Goal: Task Accomplishment & Management: Use online tool/utility

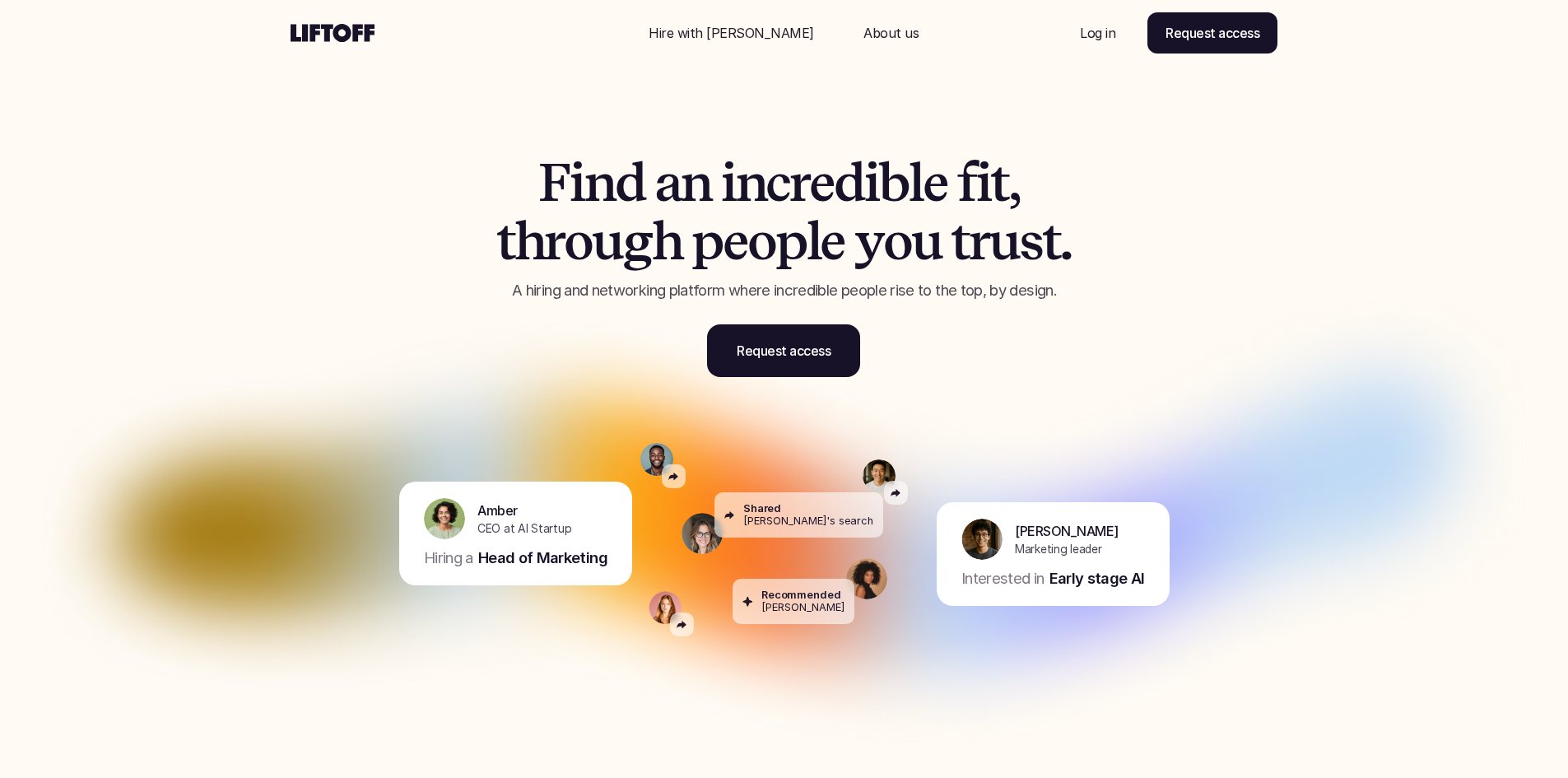
click at [1091, 23] on p "Log in" at bounding box center [1097, 33] width 35 height 20
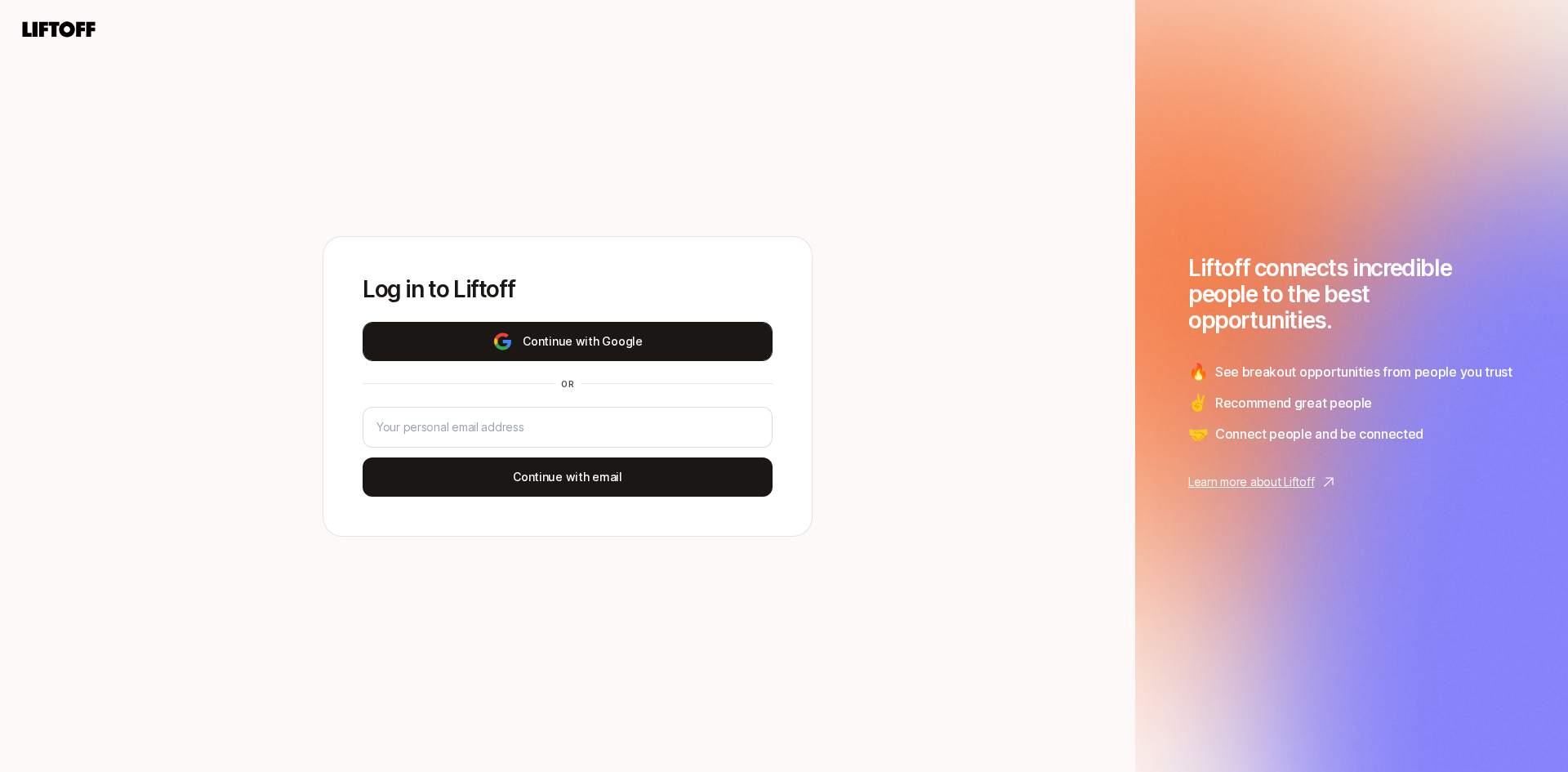
click at [607, 341] on button "Continue with Google" at bounding box center [567, 341] width 410 height 39
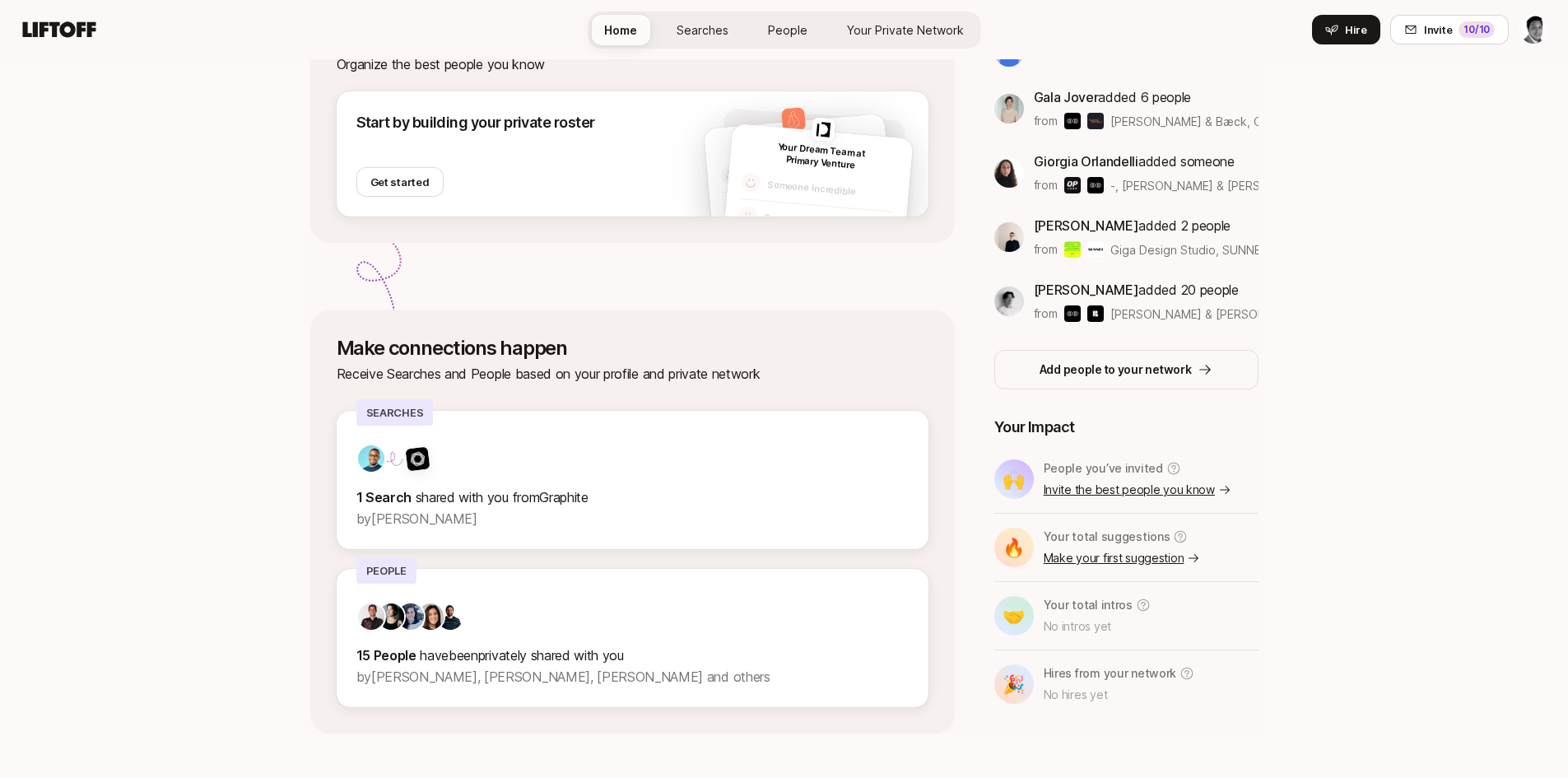
scroll to position [348, 0]
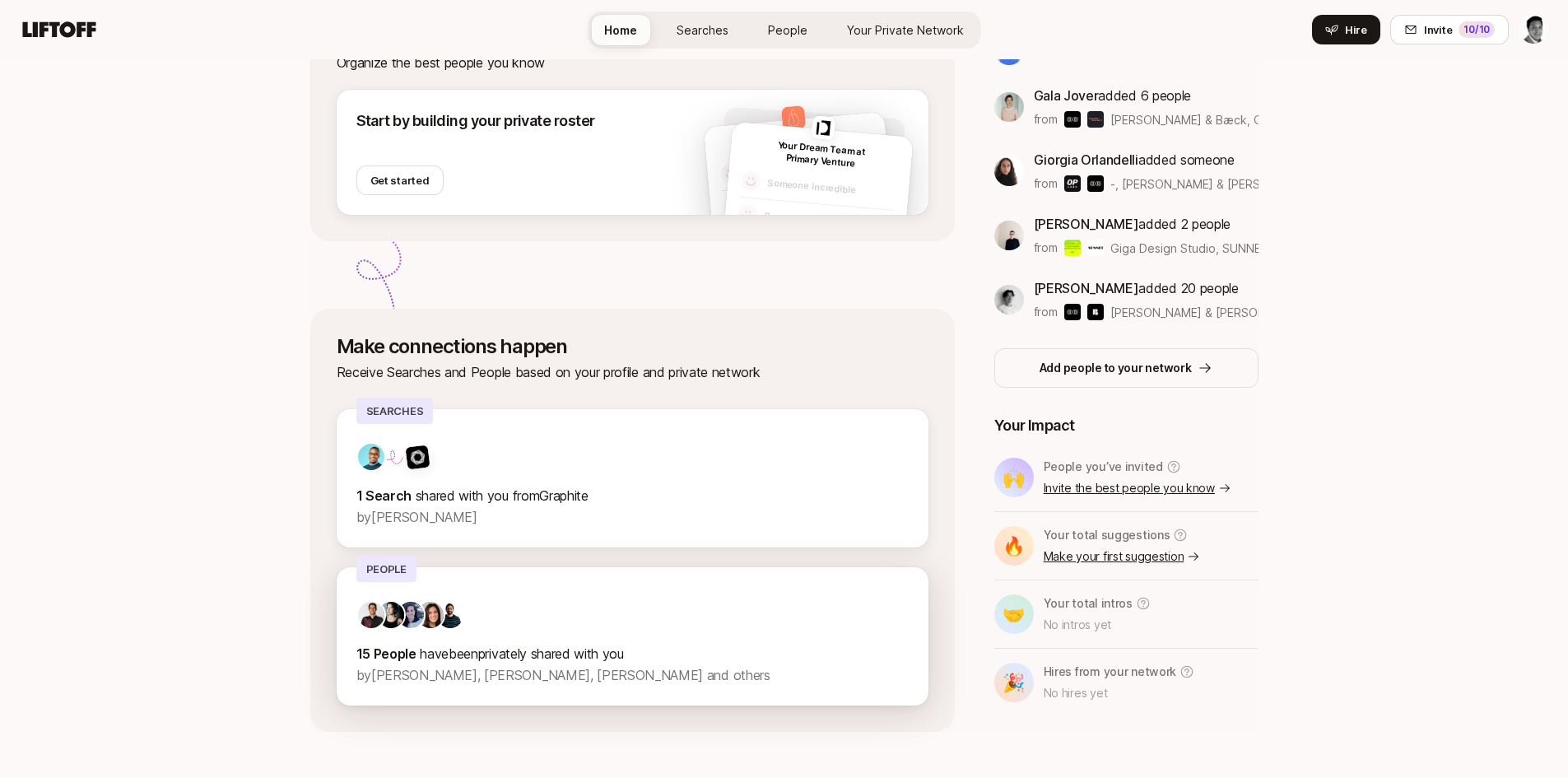
click at [630, 616] on div at bounding box center [632, 614] width 552 height 30
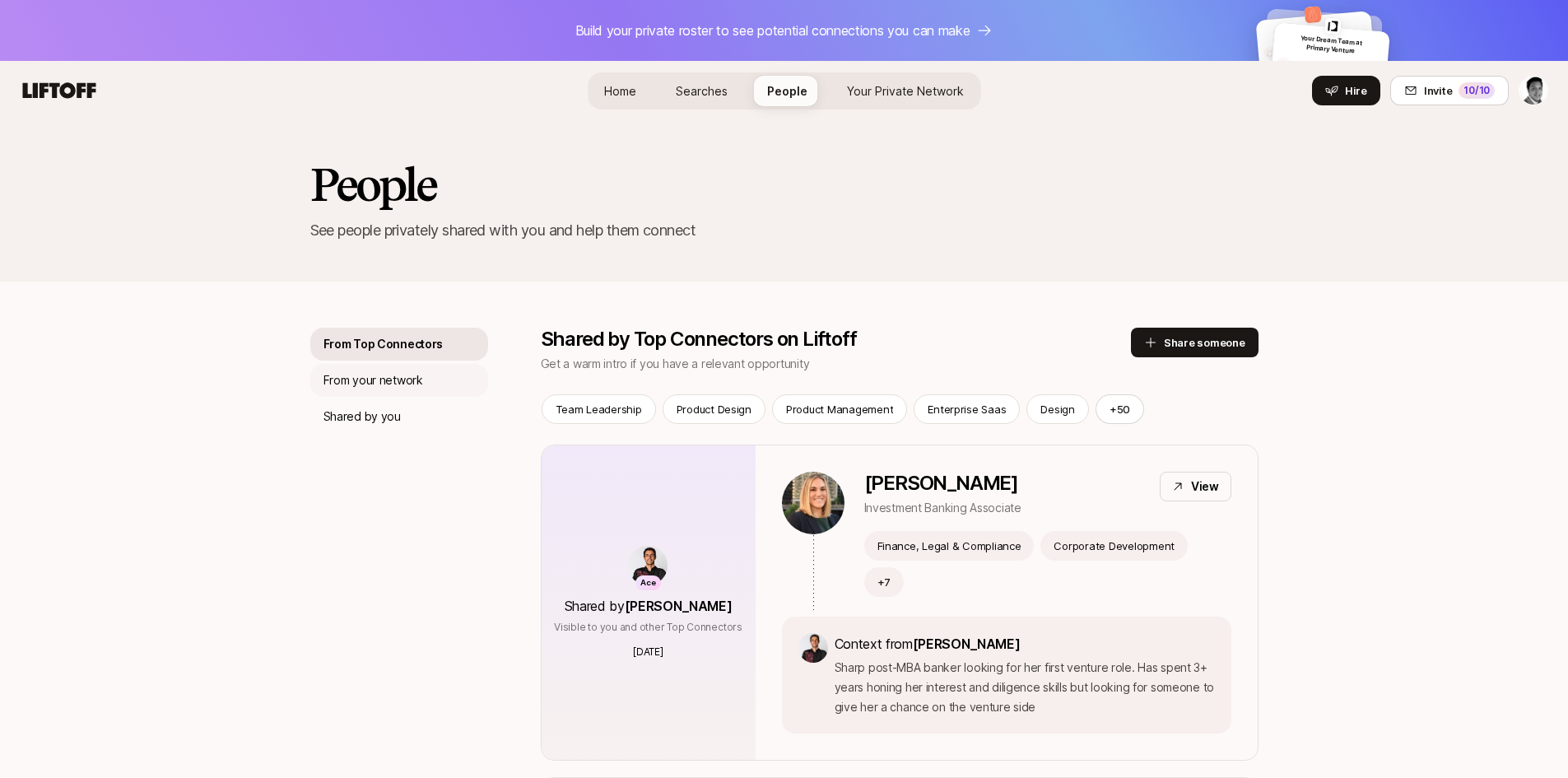
click at [356, 384] on p "From your network" at bounding box center [373, 380] width 100 height 20
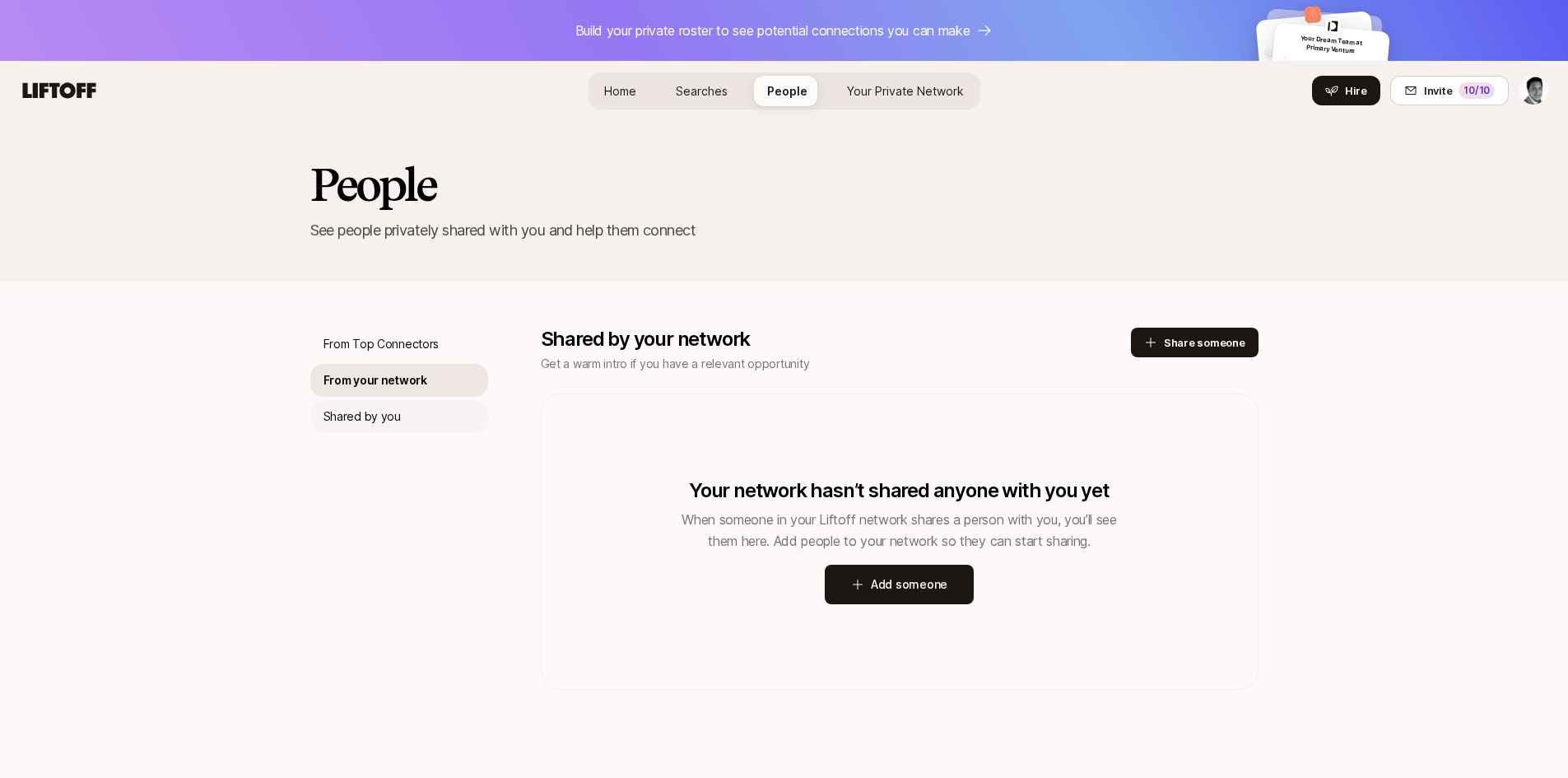
click at [356, 409] on p "Shared by you" at bounding box center [362, 417] width 77 height 20
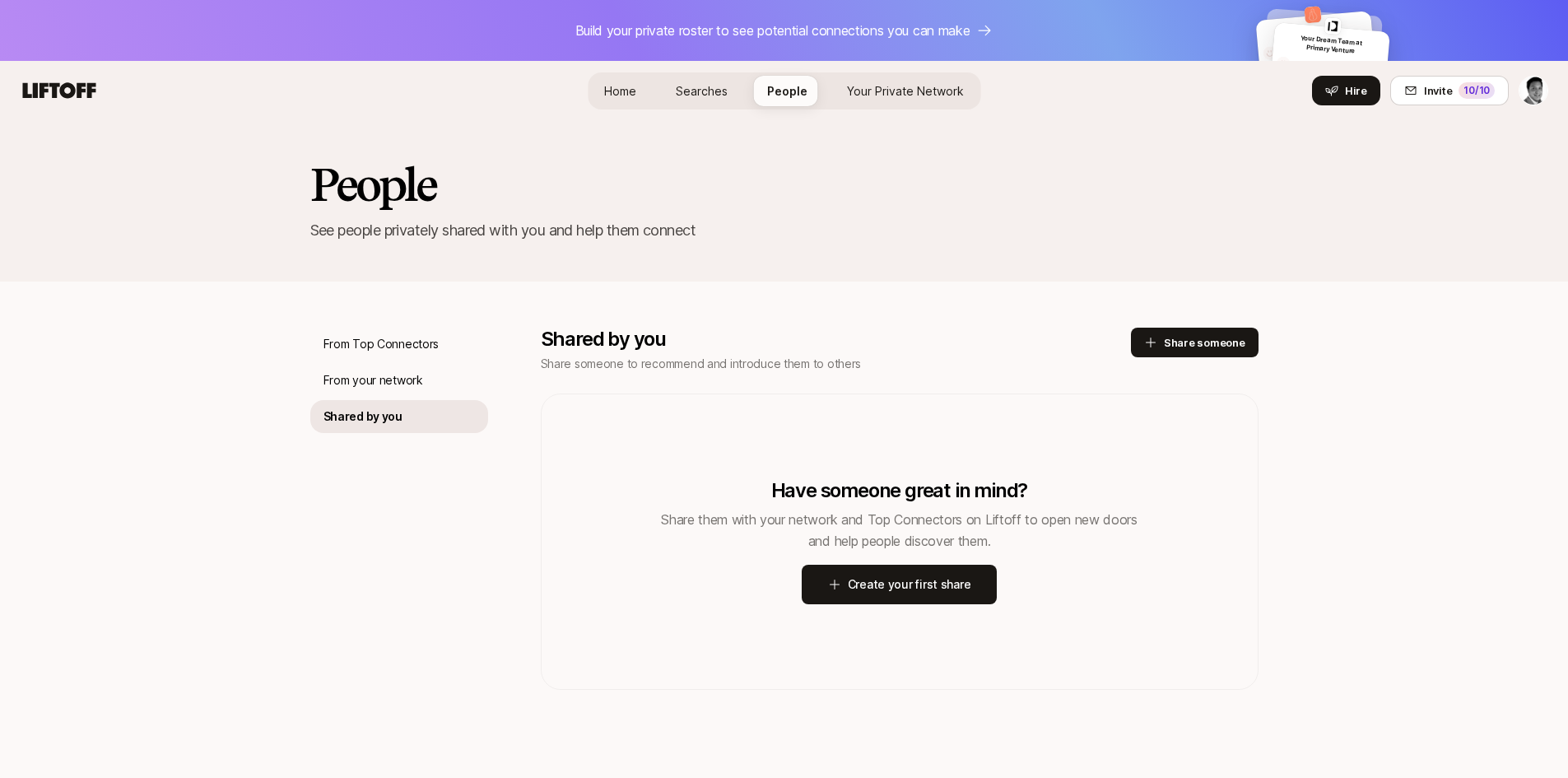
click at [878, 91] on span "Your Private Network" at bounding box center [906, 91] width 117 height 14
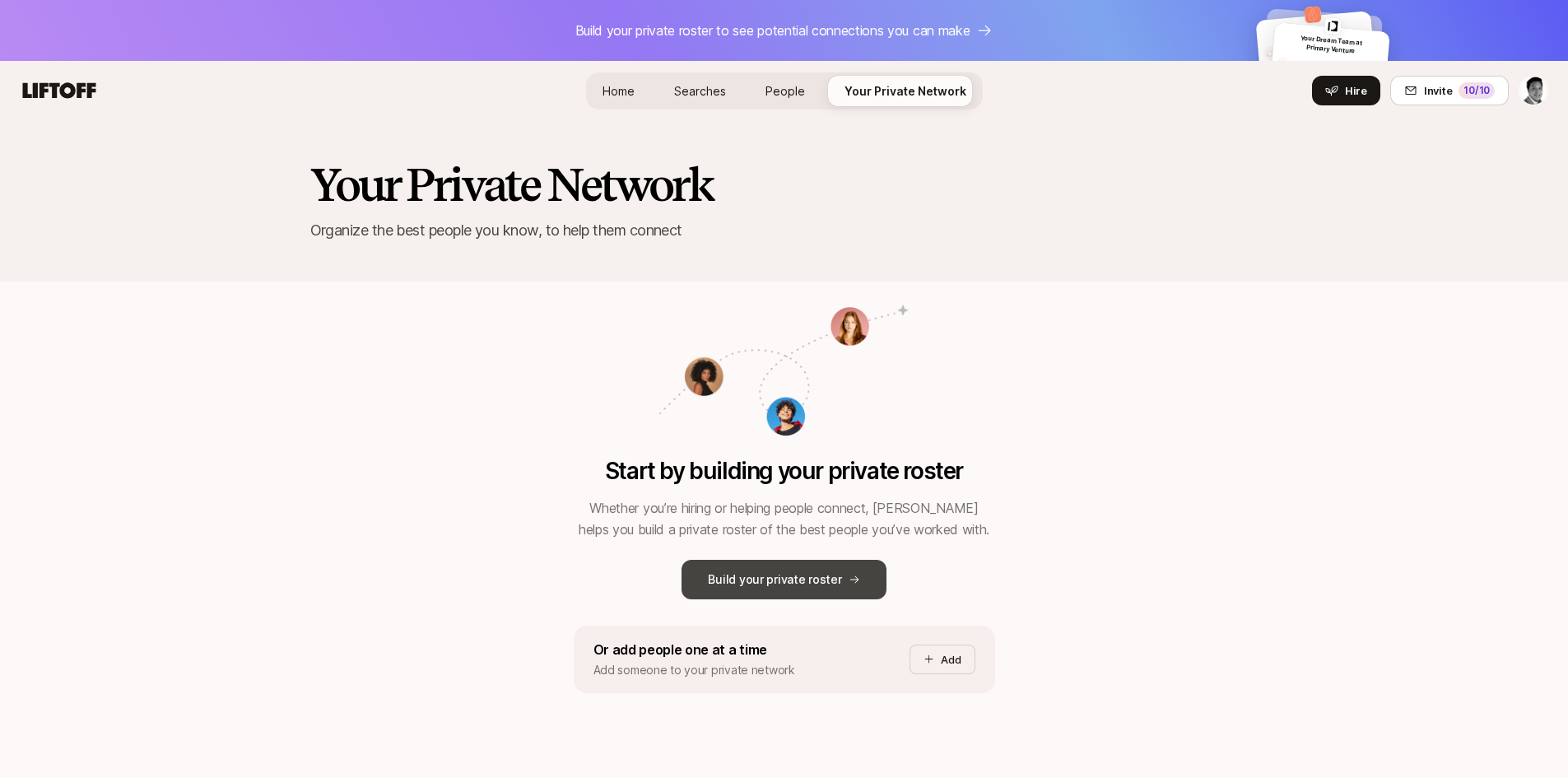
click at [792, 581] on p "Build your private roster" at bounding box center [775, 580] width 133 height 20
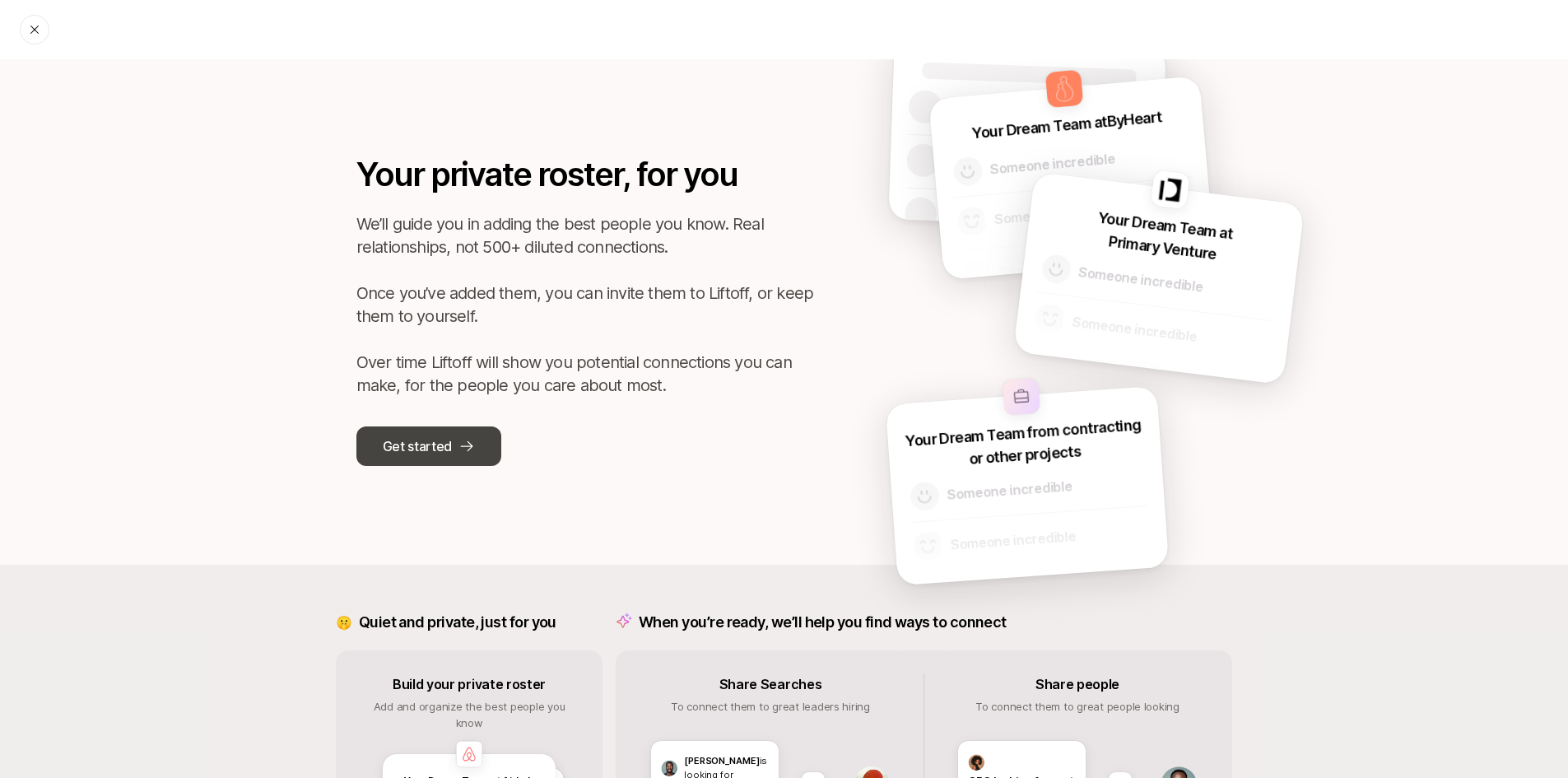
click at [463, 455] on button "Get started" at bounding box center [429, 447] width 145 height 40
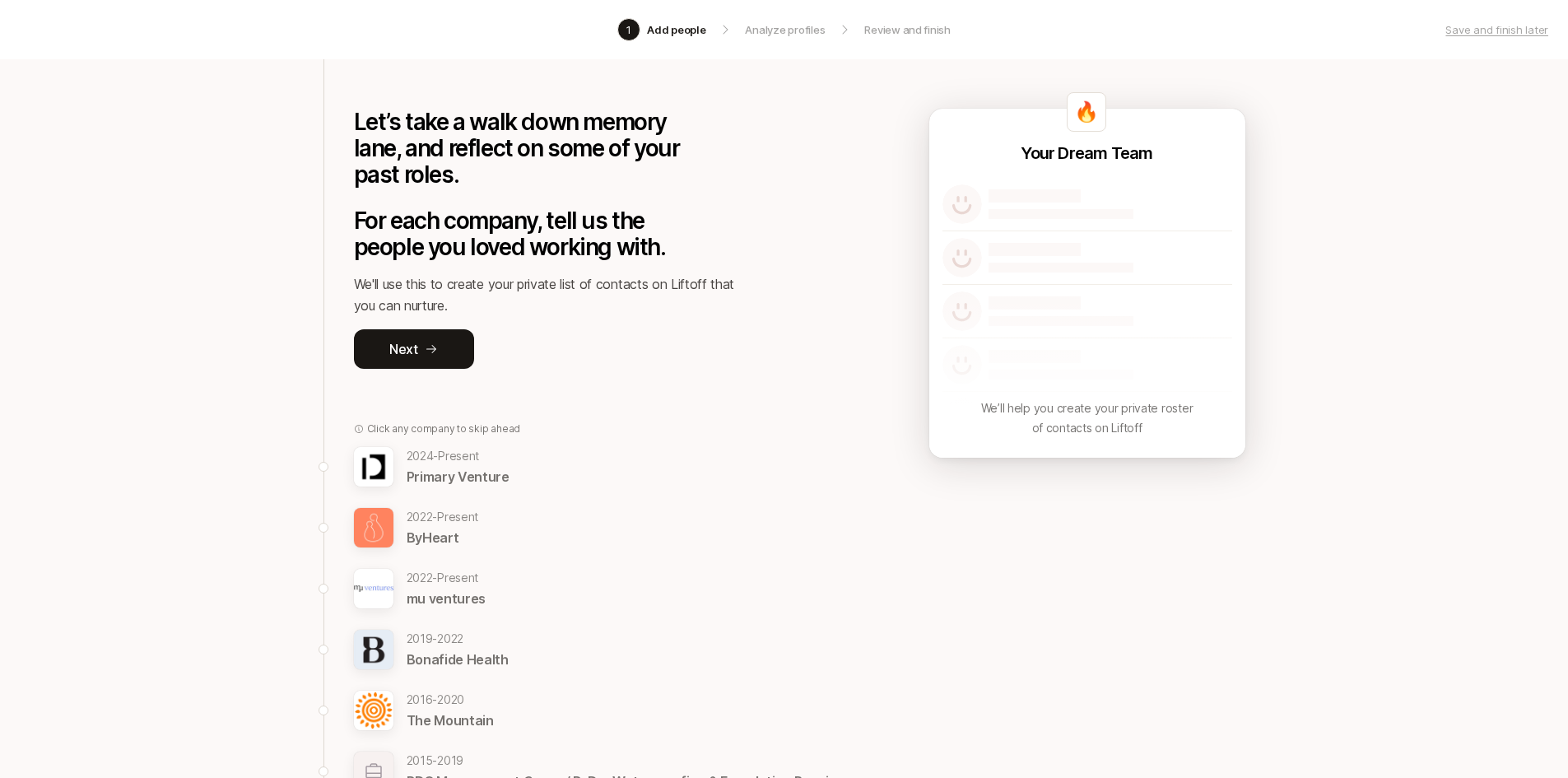
scroll to position [77, 0]
click at [451, 646] on p "2019 - 2022" at bounding box center [458, 638] width 102 height 20
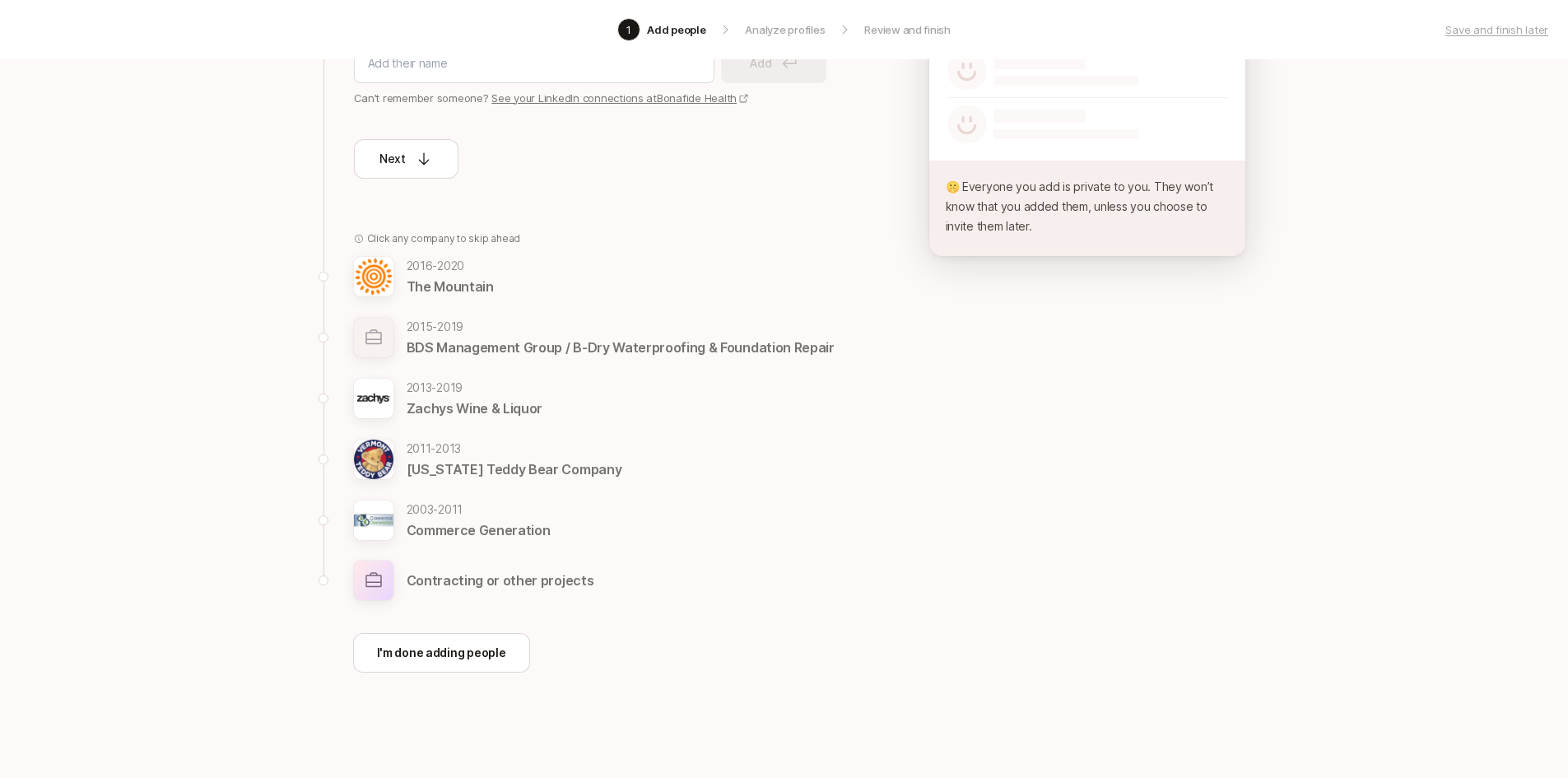
scroll to position [0, 0]
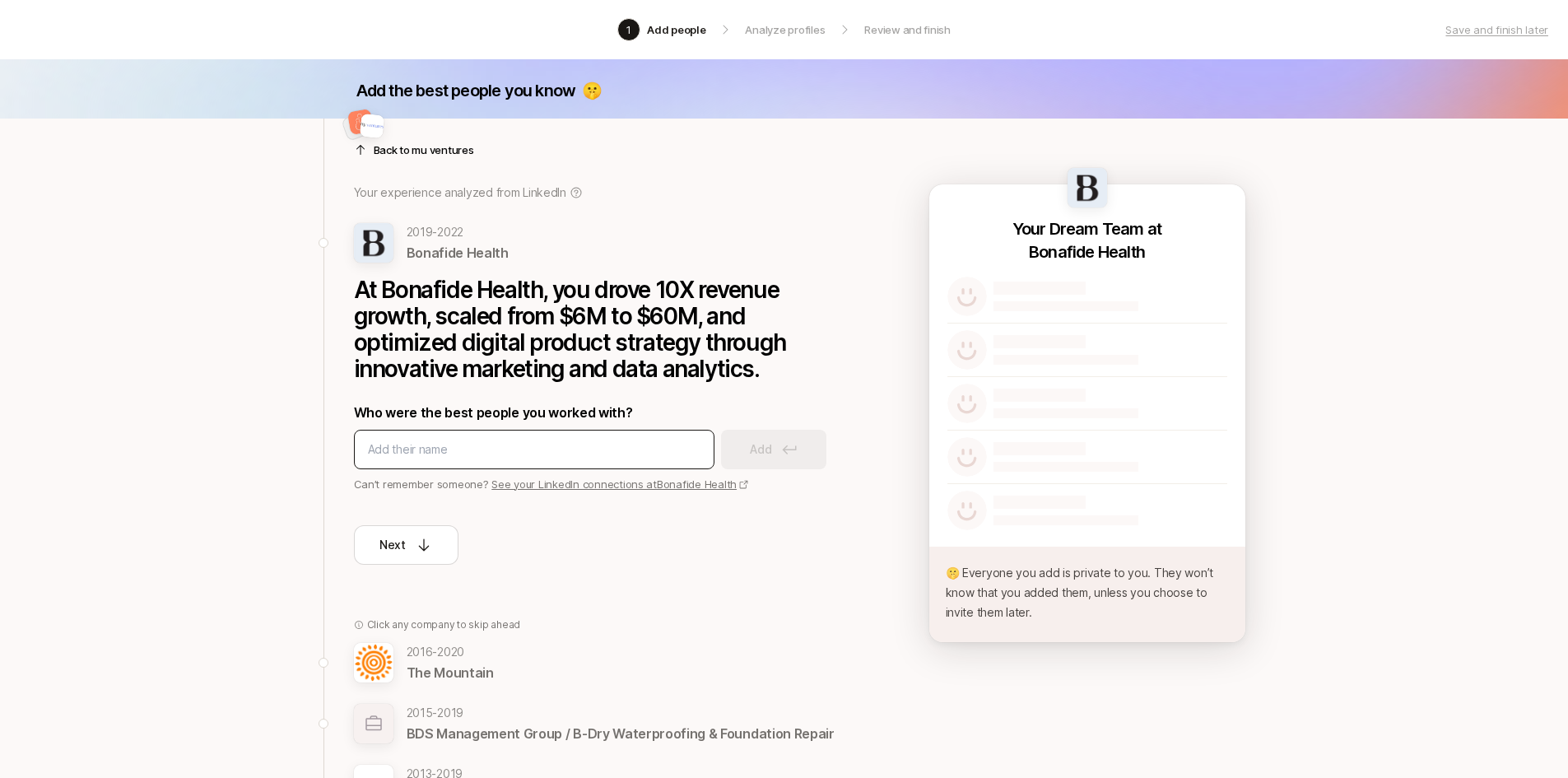
click at [497, 453] on input at bounding box center [534, 449] width 332 height 20
type input "Meghan Shea"
click at [770, 453] on p "Add" at bounding box center [761, 449] width 22 height 20
click at [497, 437] on div at bounding box center [534, 449] width 360 height 40
click at [470, 445] on input at bounding box center [534, 449] width 332 height 20
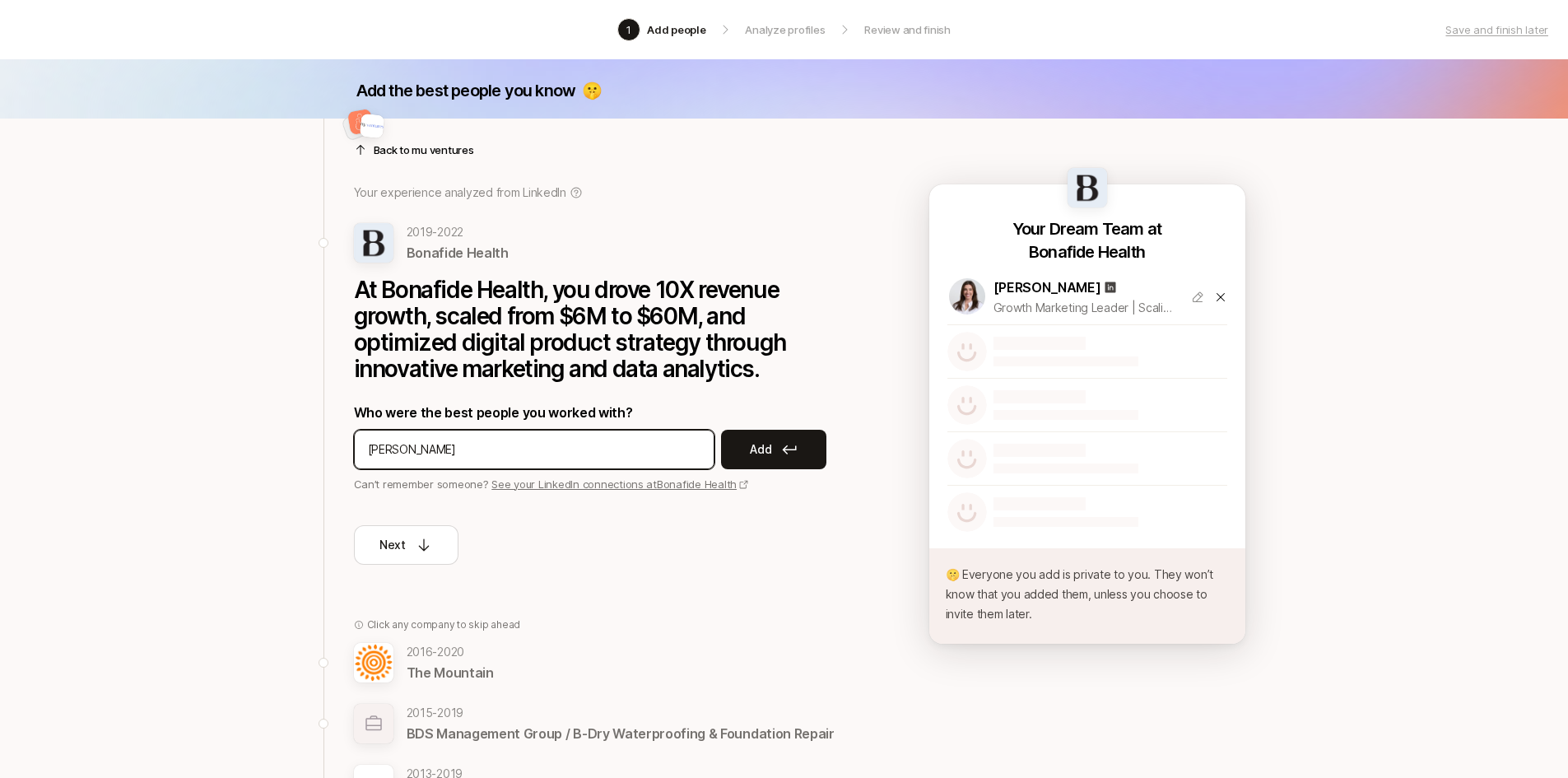
type input "T"
click at [470, 445] on input at bounding box center [534, 449] width 332 height 20
type input "Tyler Hill"
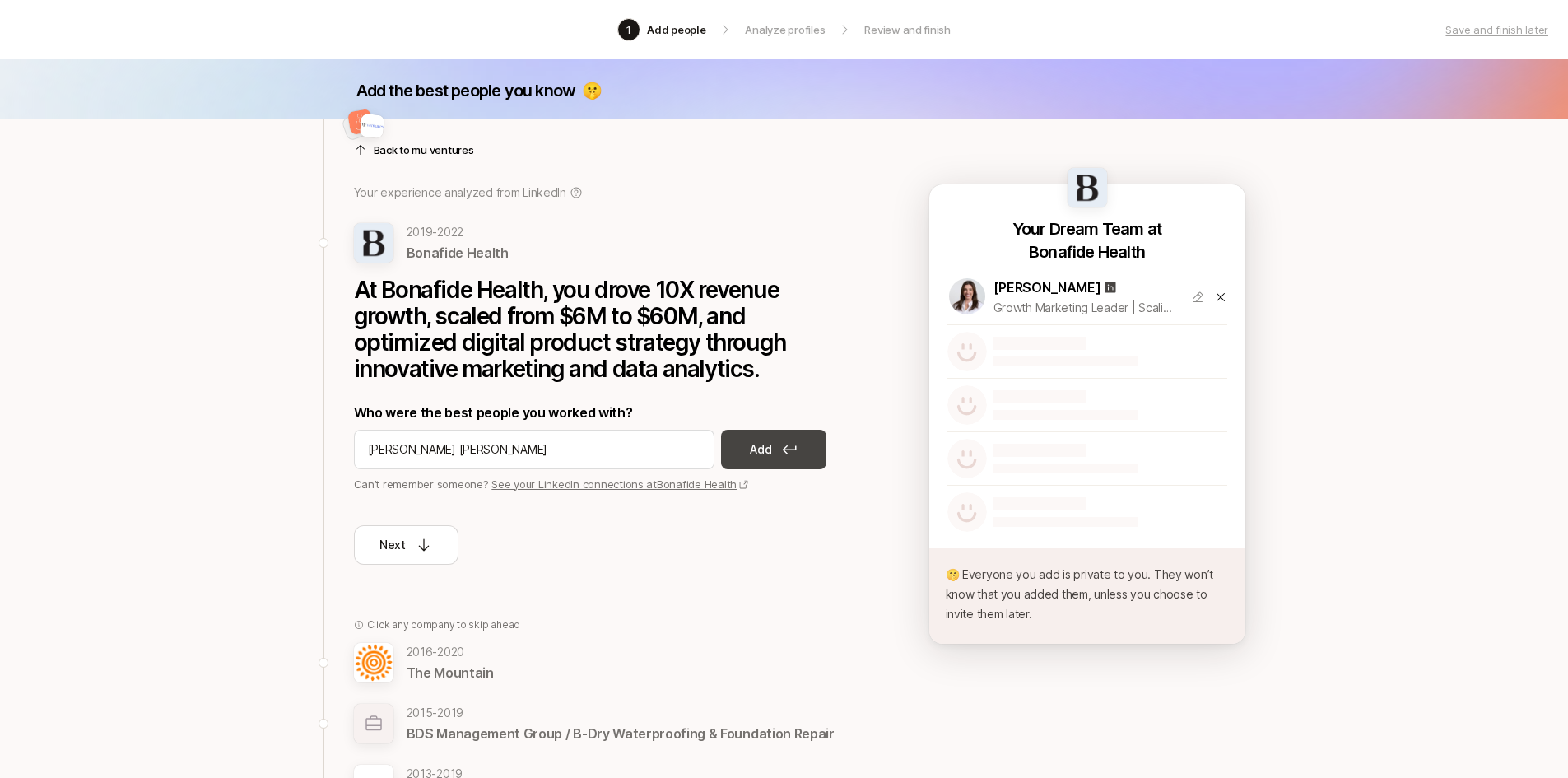
click at [755, 451] on p "Add" at bounding box center [761, 449] width 22 height 20
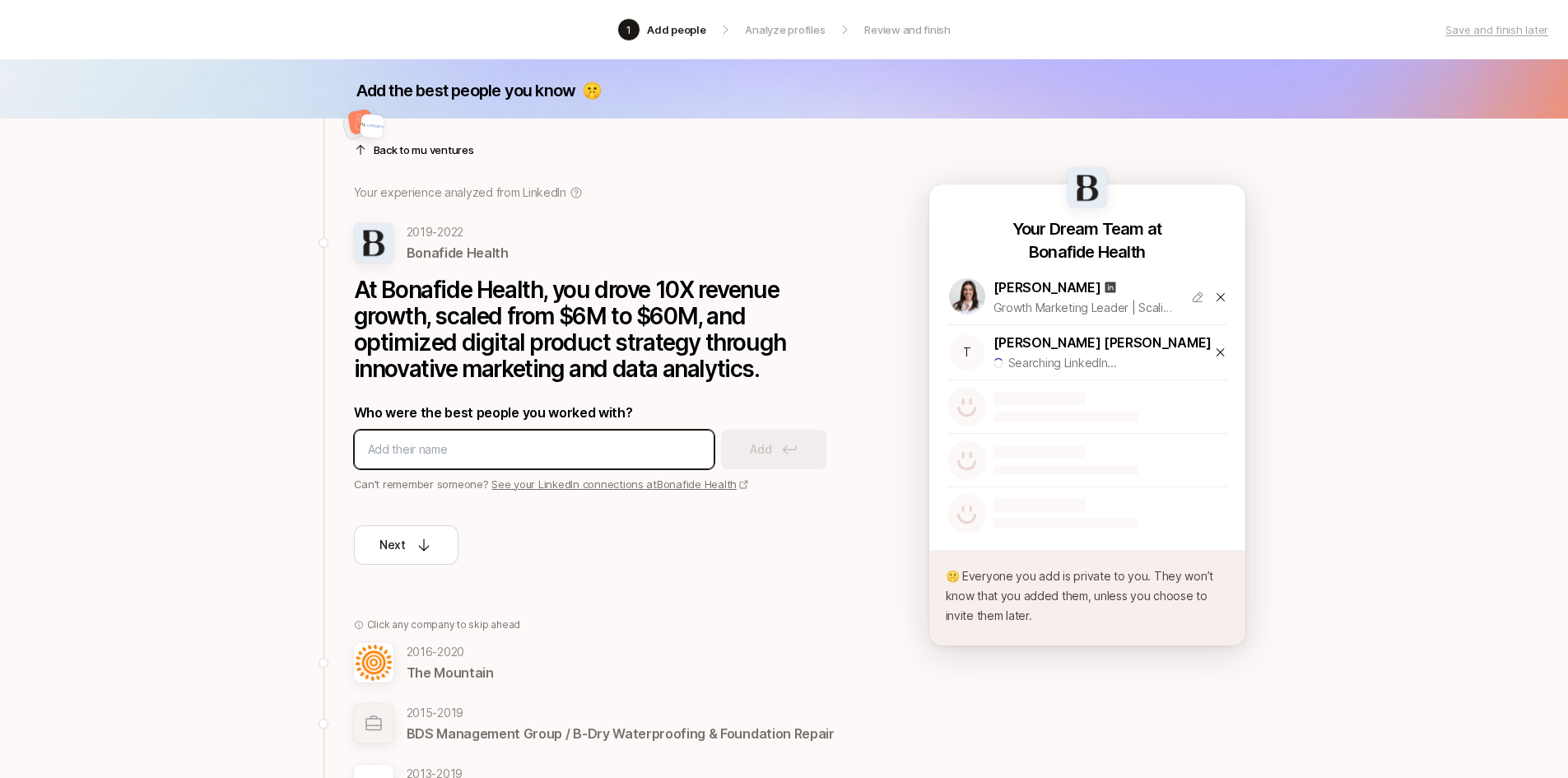
click at [585, 449] on input at bounding box center [534, 449] width 332 height 20
type input "Sonny Stafford"
click at [794, 446] on div "Sonny Stafford Add" at bounding box center [601, 449] width 494 height 40
click at [530, 435] on div "Sonny Stafford" at bounding box center [534, 449] width 360 height 40
click at [485, 449] on input "Sonny Stafford" at bounding box center [534, 449] width 332 height 20
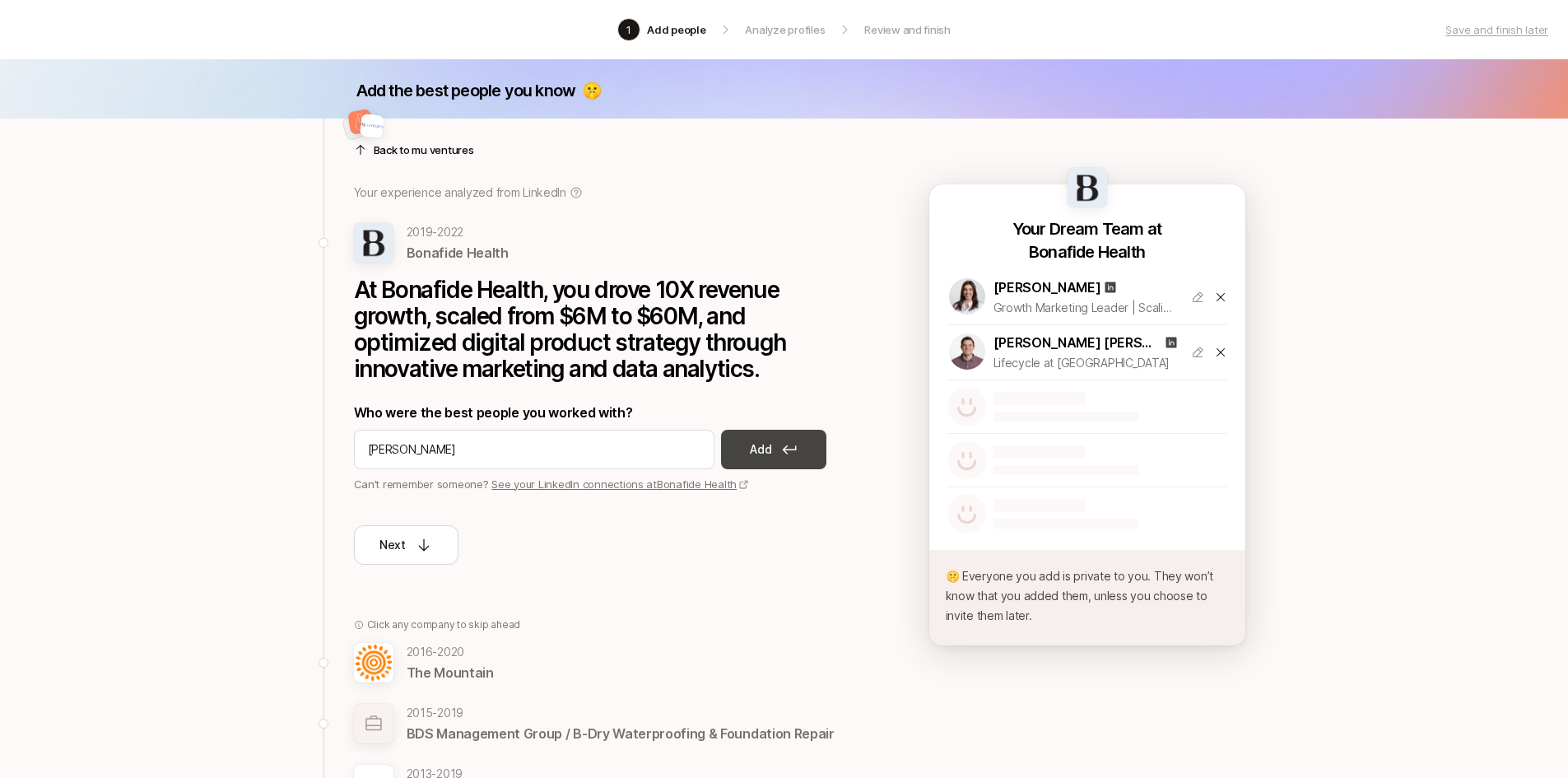
click at [781, 450] on button "Add" at bounding box center [774, 449] width 105 height 40
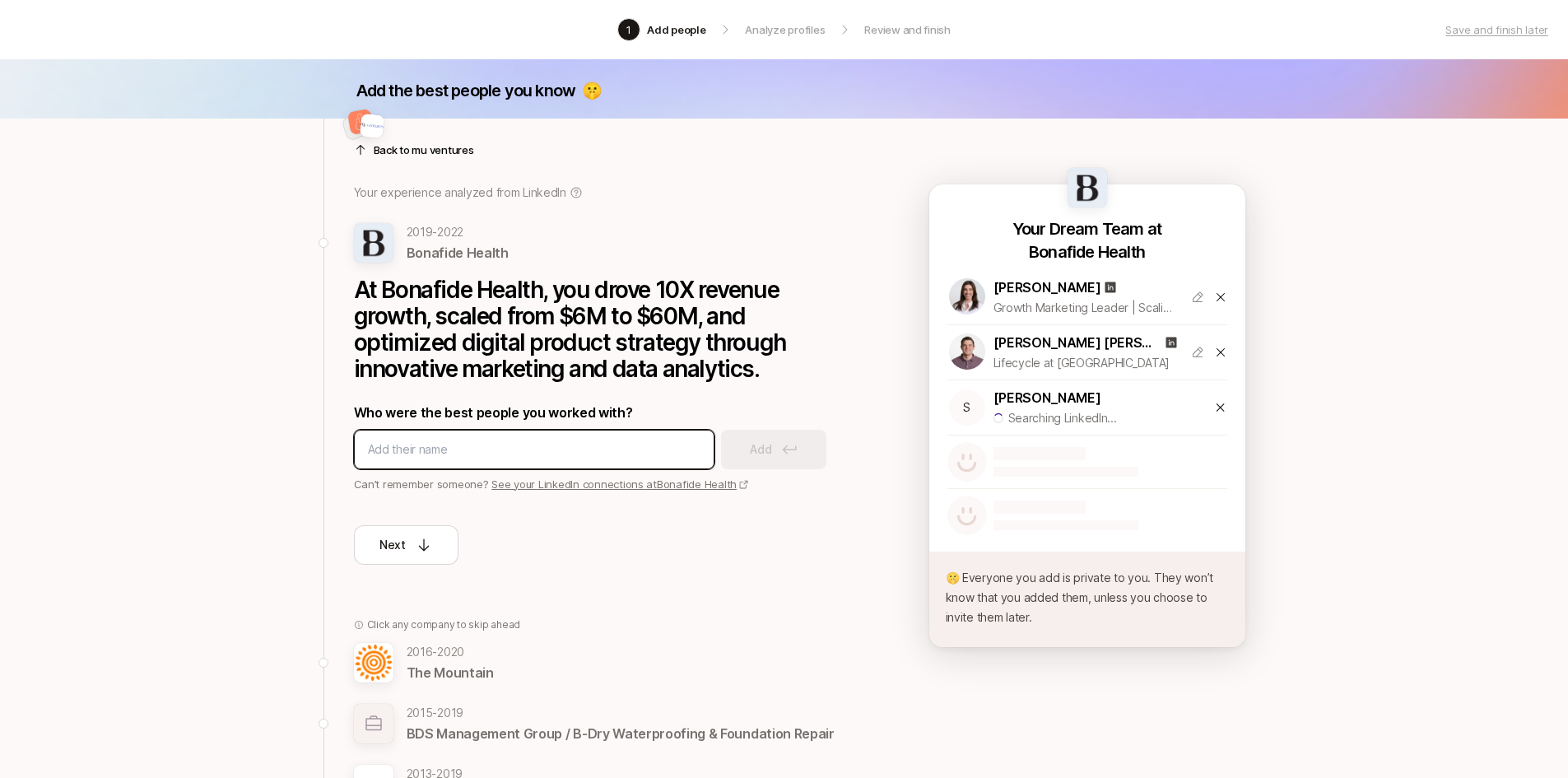
click at [546, 456] on input at bounding box center [534, 449] width 332 height 20
type input "m"
type input "Michael Fischer"
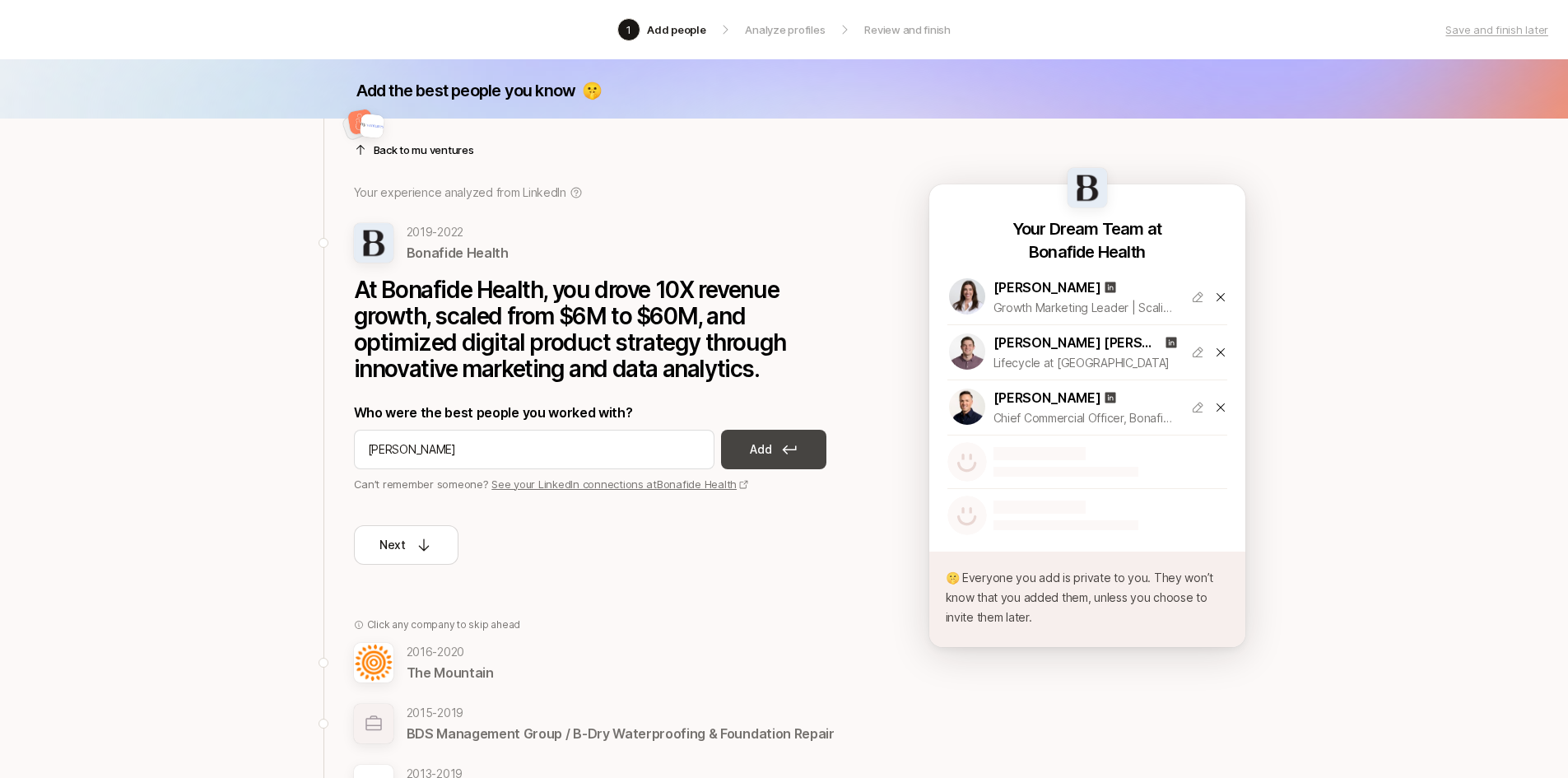
click at [771, 458] on p "Add" at bounding box center [761, 449] width 22 height 20
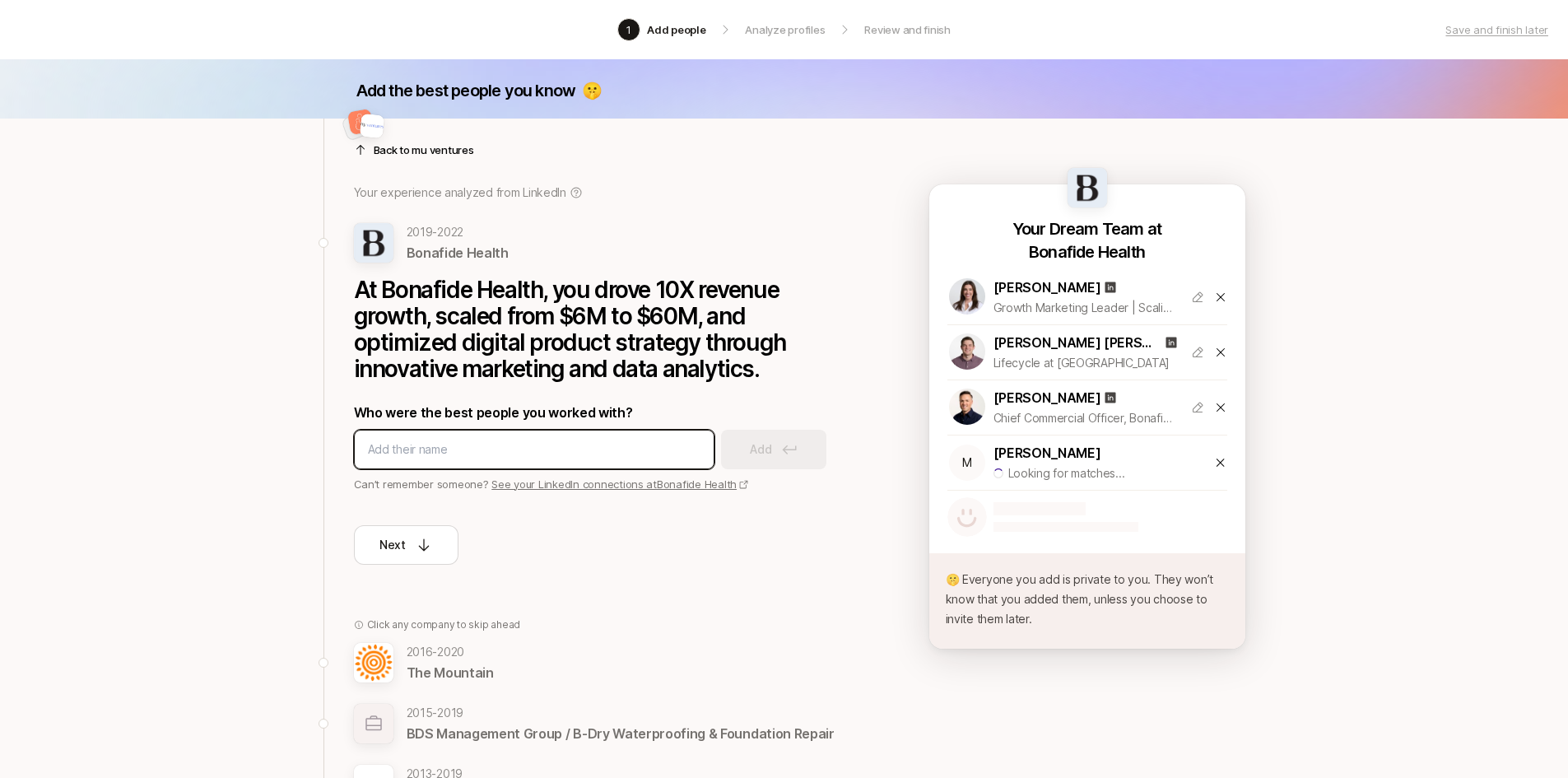
click at [461, 446] on input at bounding box center [534, 449] width 332 height 20
click at [436, 149] on p "Back to mu ventures" at bounding box center [424, 149] width 101 height 16
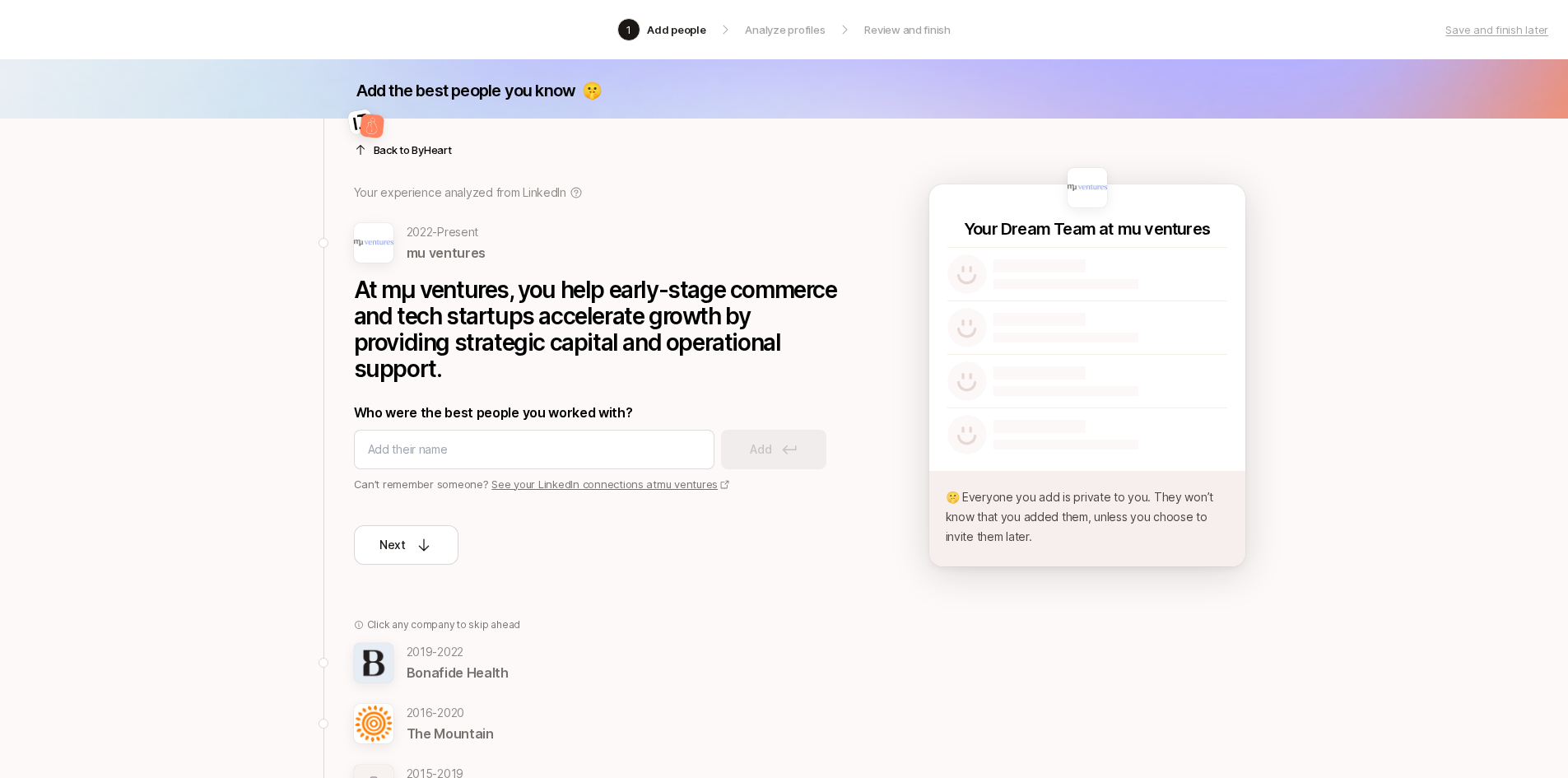
click at [412, 146] on div at bounding box center [601, 130] width 494 height 40
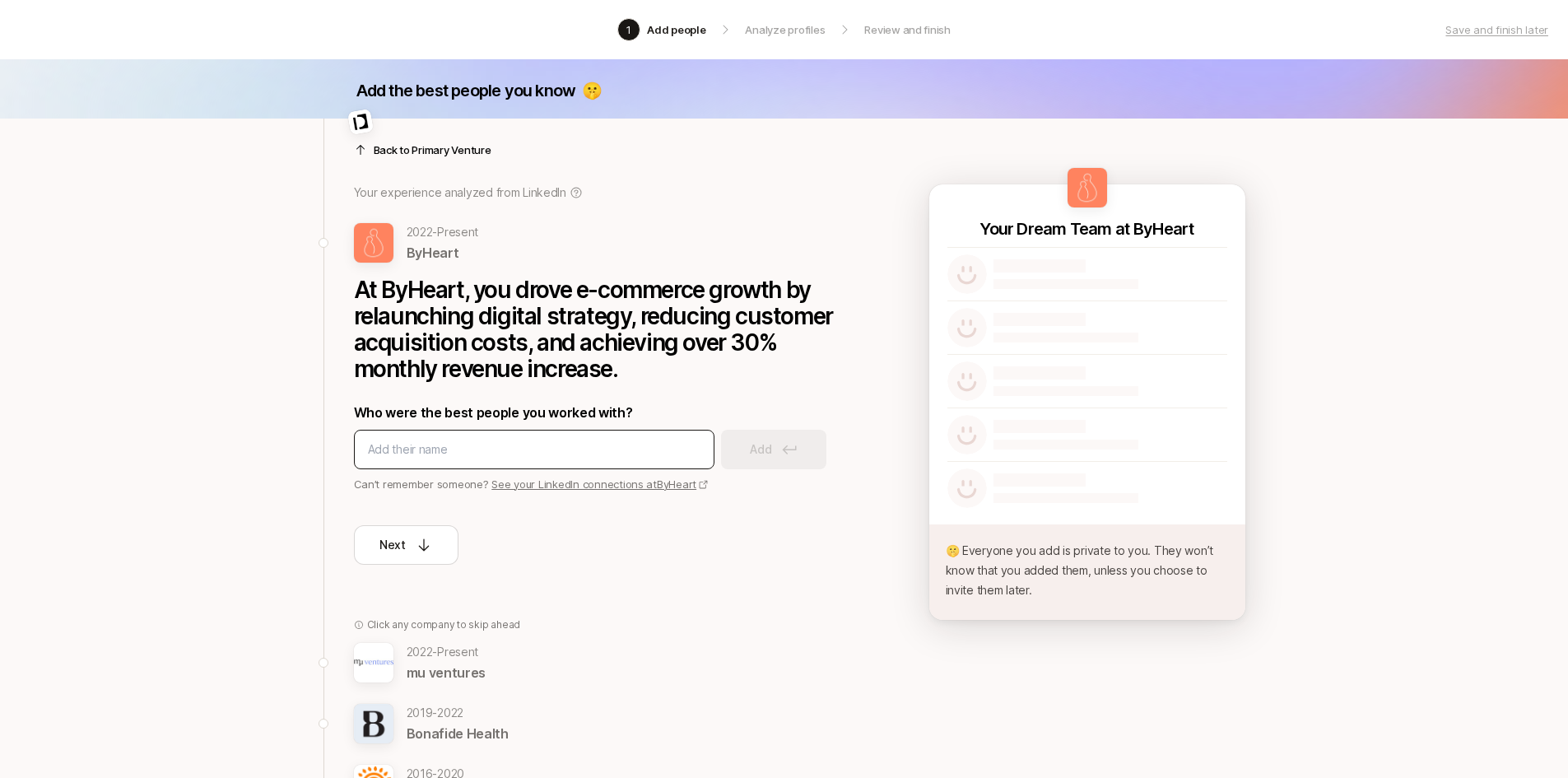
click at [419, 453] on input at bounding box center [534, 449] width 332 height 20
type input "Rachel Malone"
click at [770, 458] on p "Add" at bounding box center [761, 449] width 22 height 20
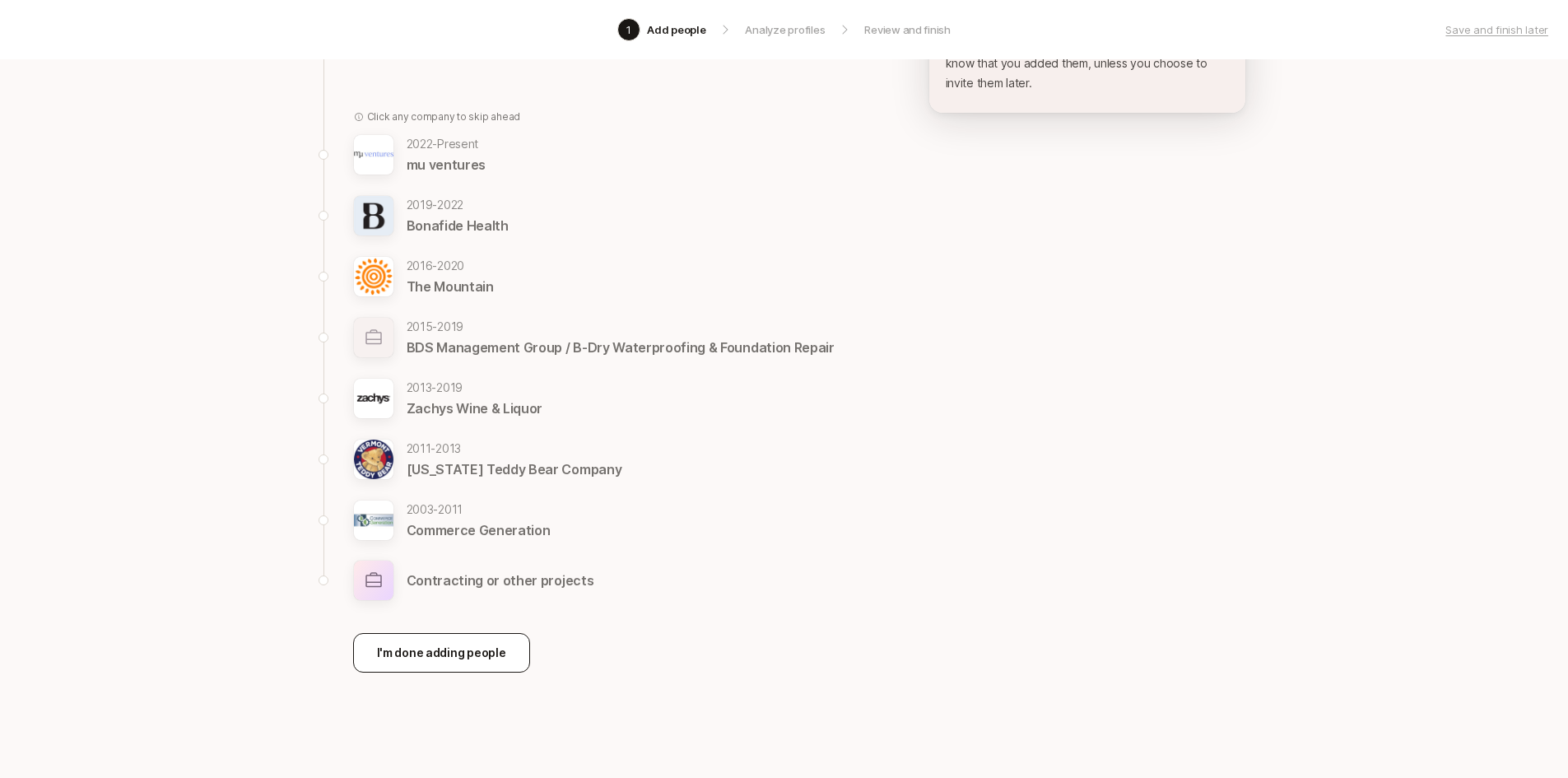
click at [476, 657] on p "I'm done adding people" at bounding box center [442, 653] width 130 height 20
